Goal: Answer question/provide support

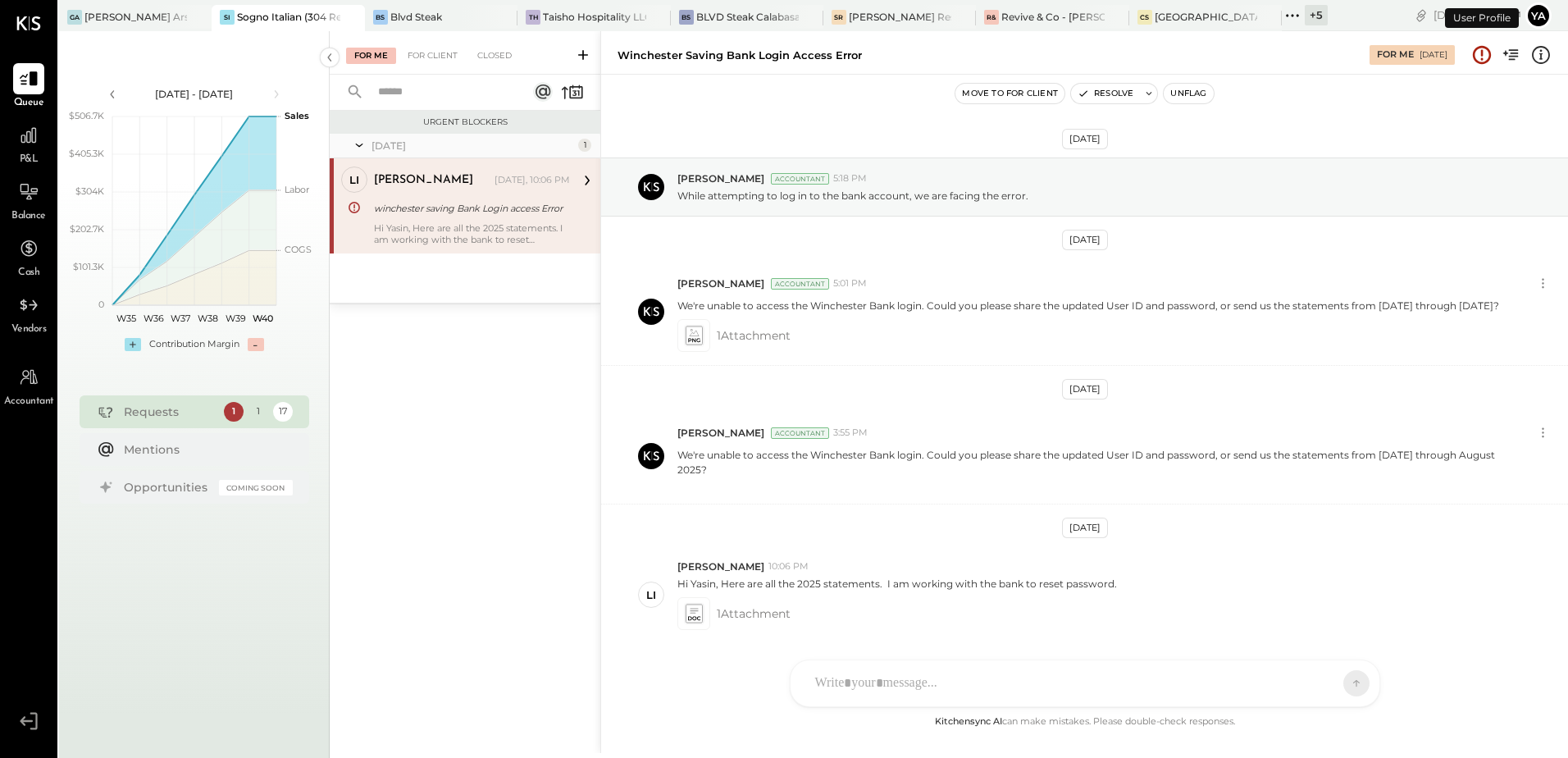
scroll to position [111, 0]
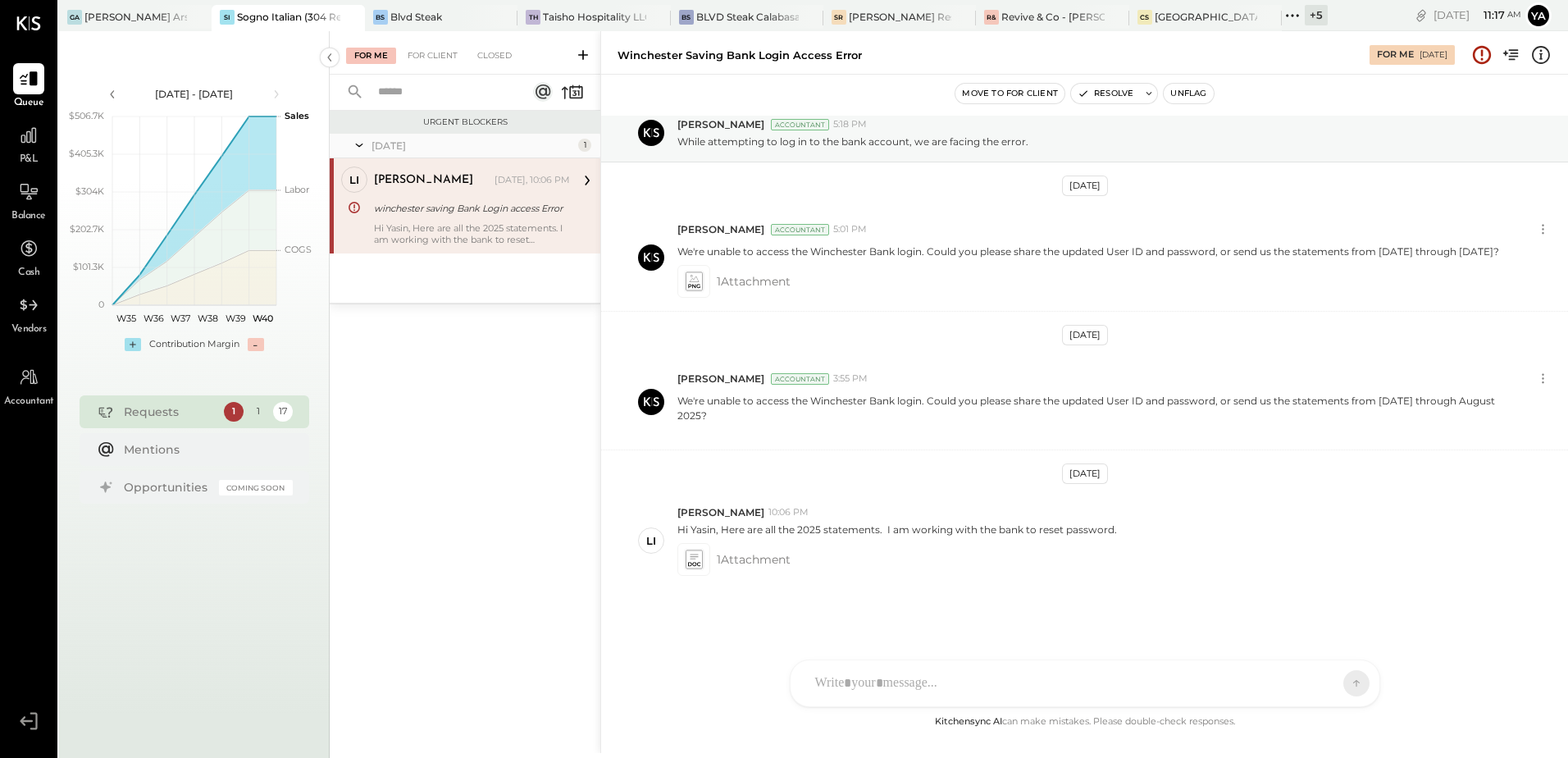
click at [431, 209] on div "winchester saving Bank Login access Error" at bounding box center [469, 208] width 191 height 16
click at [917, 680] on div "Z zuzana J jpm TP [PERSON_NAME] L [PERSON_NAME] M mam [PERSON_NAME] [PERSON_NAM…" at bounding box center [1085, 638] width 591 height 137
click at [695, 560] on icon at bounding box center [693, 560] width 17 height 19
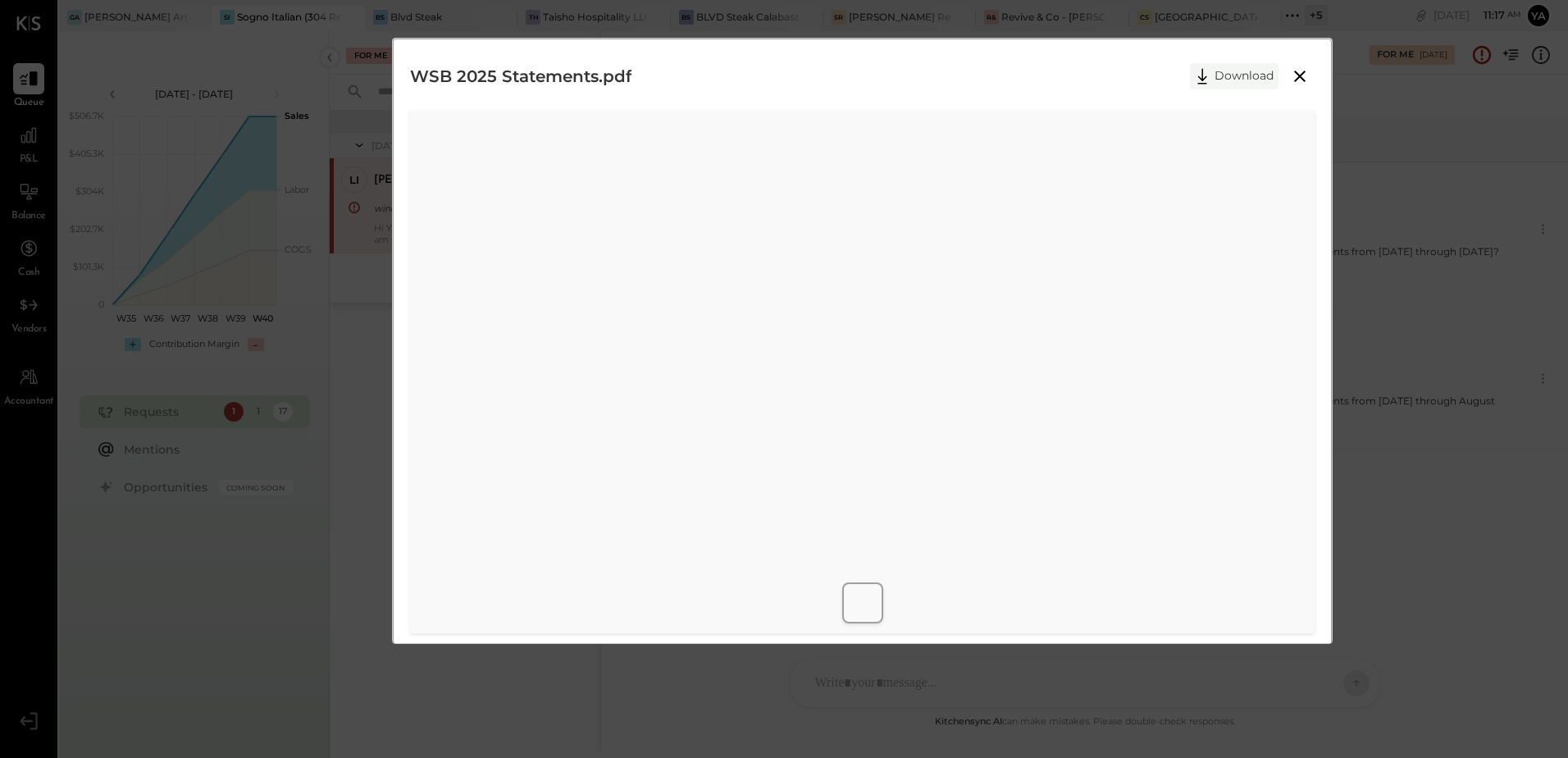
click at [1219, 78] on button "Download" at bounding box center [1234, 76] width 89 height 26
click at [1471, 513] on div "WSB 2025 Statements.pdf Download" at bounding box center [784, 379] width 1568 height 758
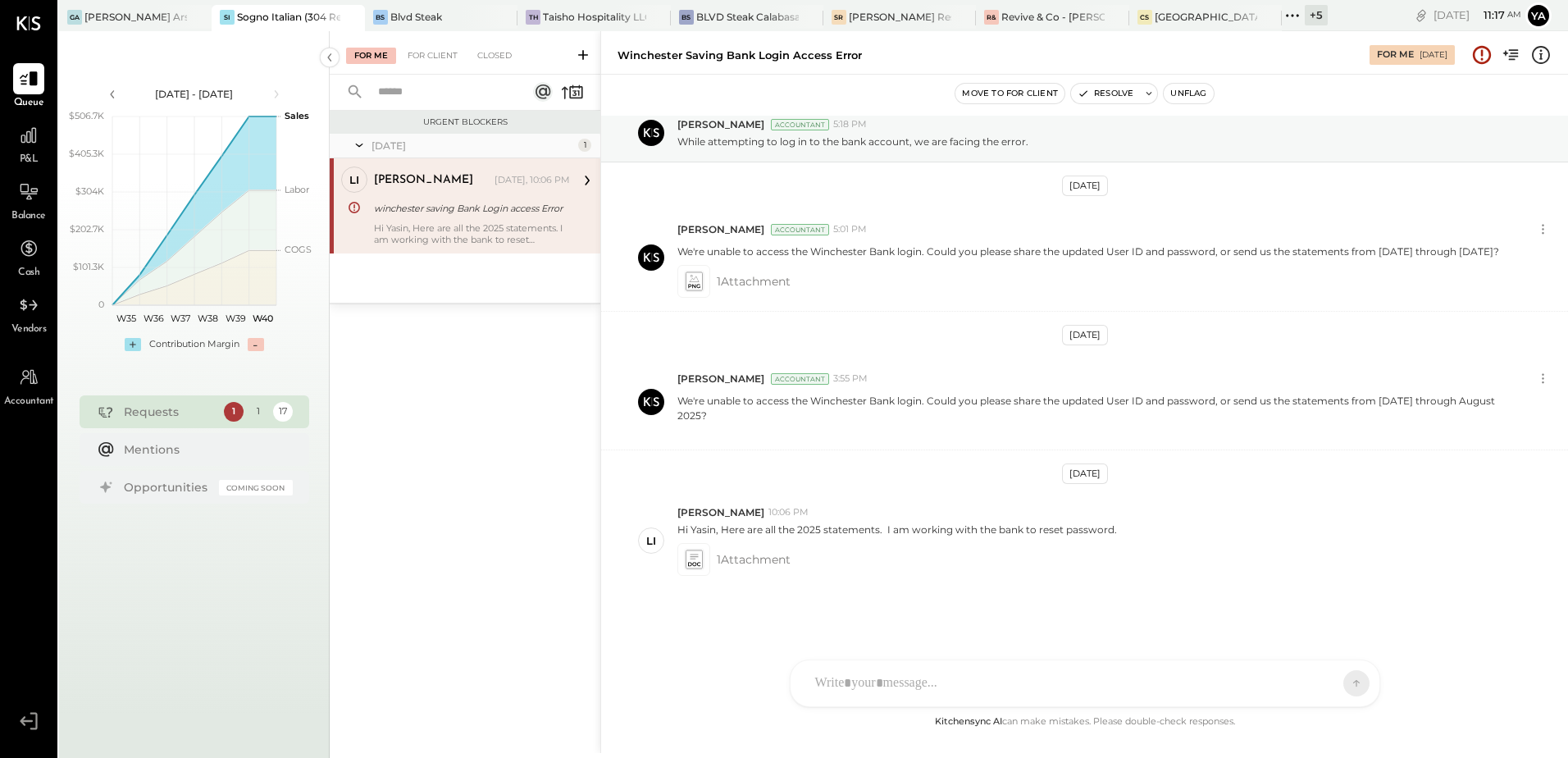
click at [963, 674] on div at bounding box center [1069, 683] width 526 height 36
click at [1350, 682] on button at bounding box center [1342, 682] width 25 height 25
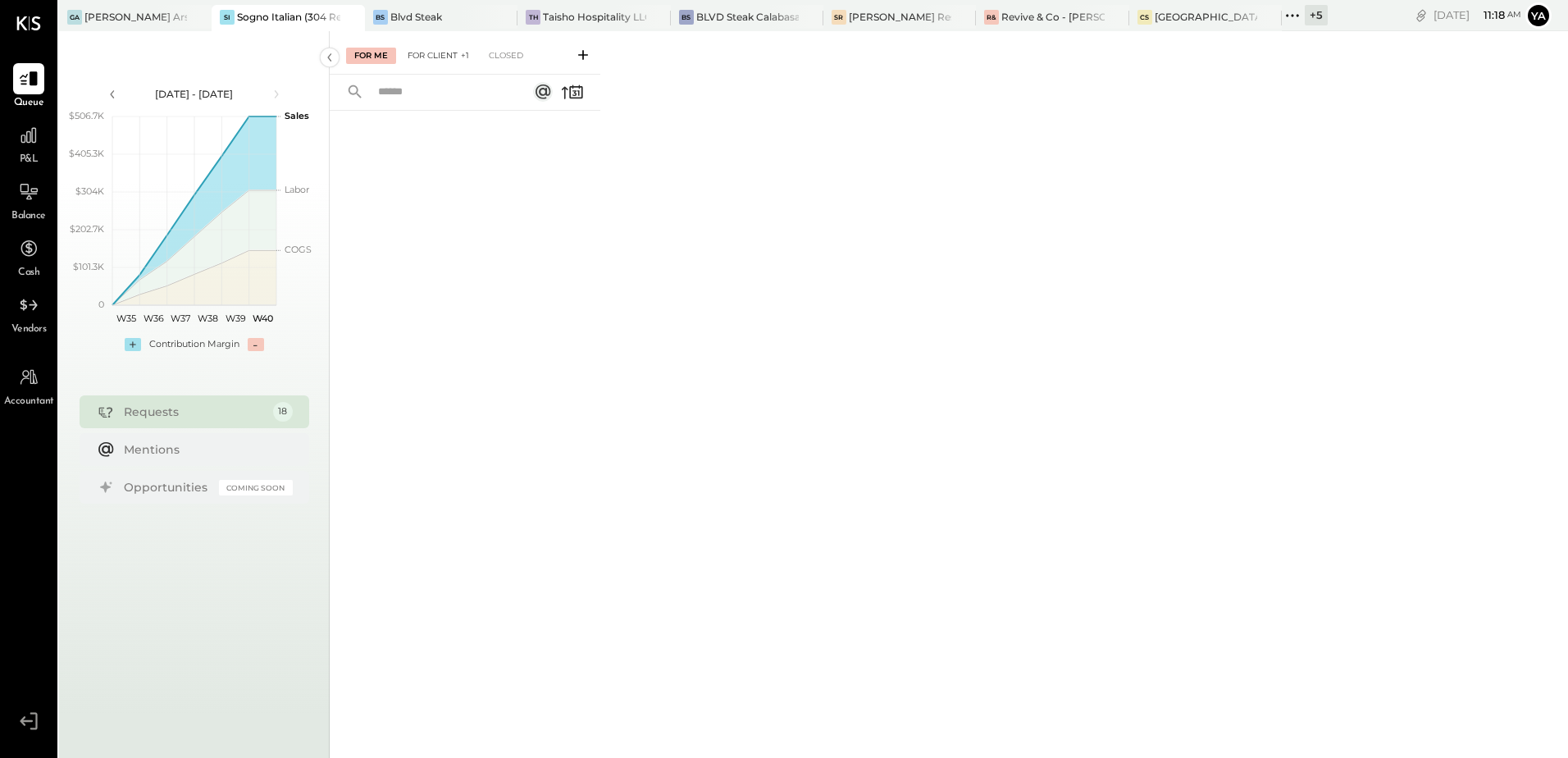
click at [456, 54] on div "For Client +1" at bounding box center [438, 55] width 77 height 16
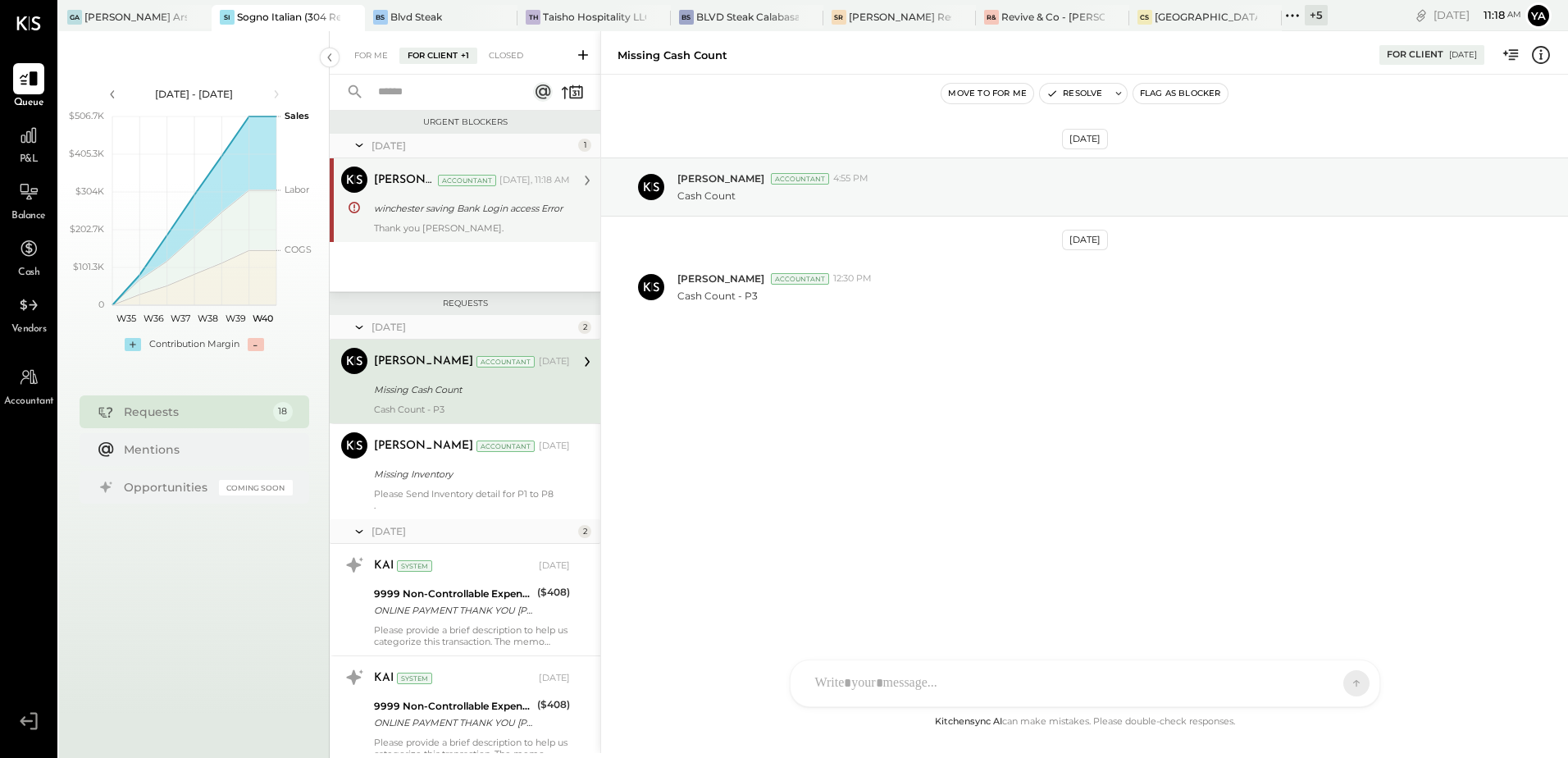
click at [472, 228] on div "Thank you [PERSON_NAME]." at bounding box center [472, 227] width 196 height 11
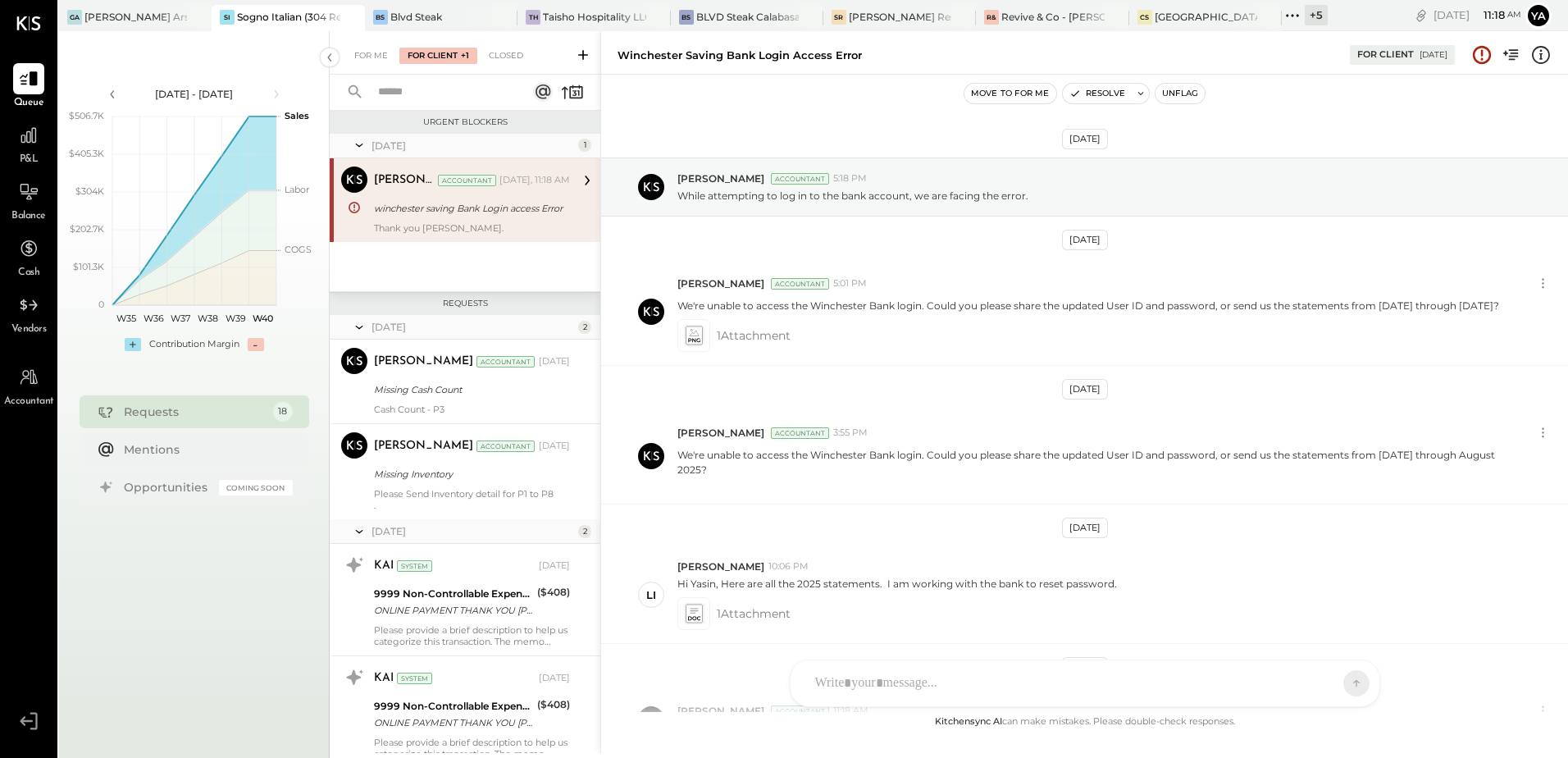
scroll to position [221, 0]
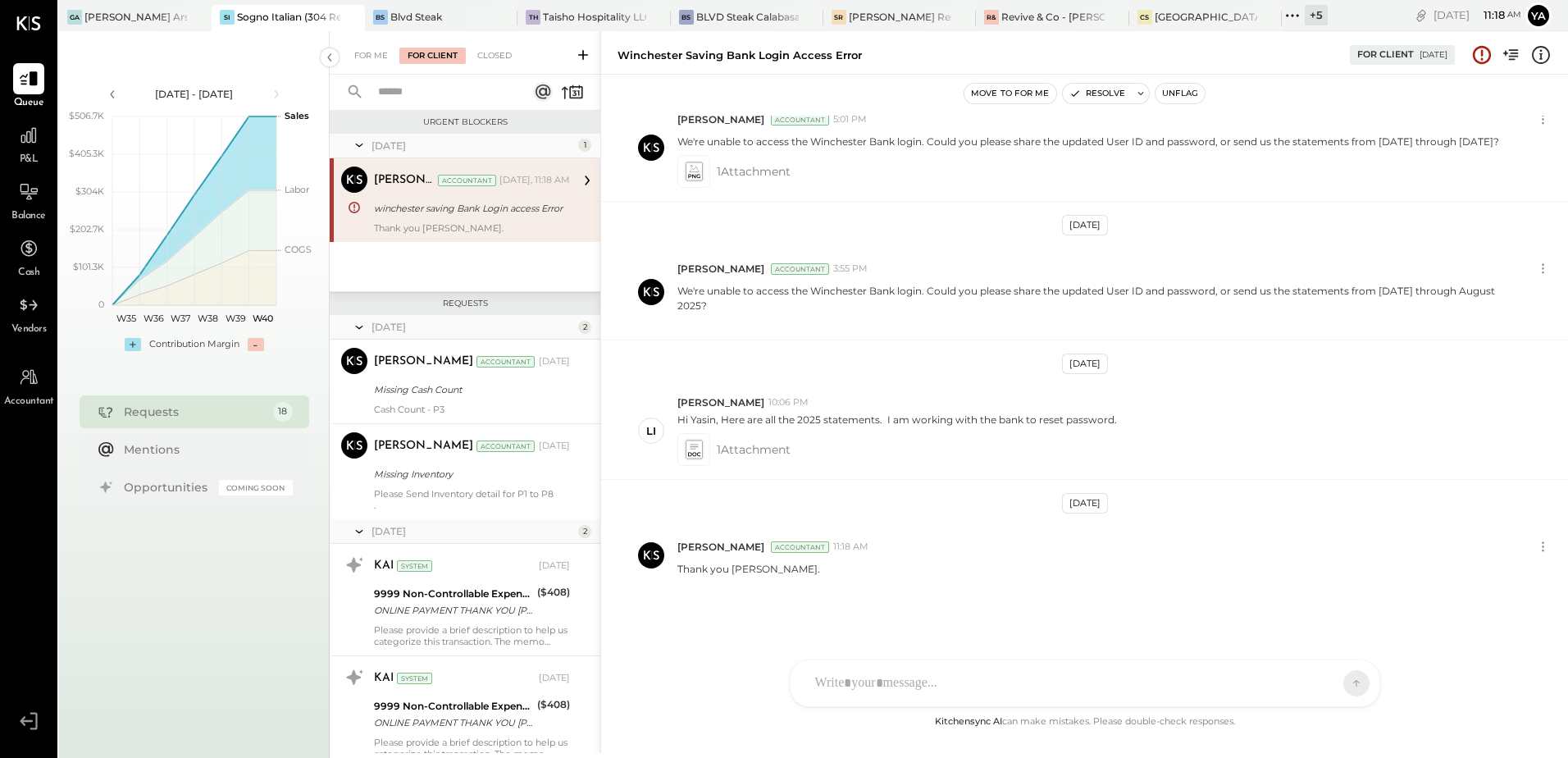
click at [472, 228] on div "Thank you [PERSON_NAME]." at bounding box center [472, 227] width 196 height 11
